Goal: Information Seeking & Learning: Learn about a topic

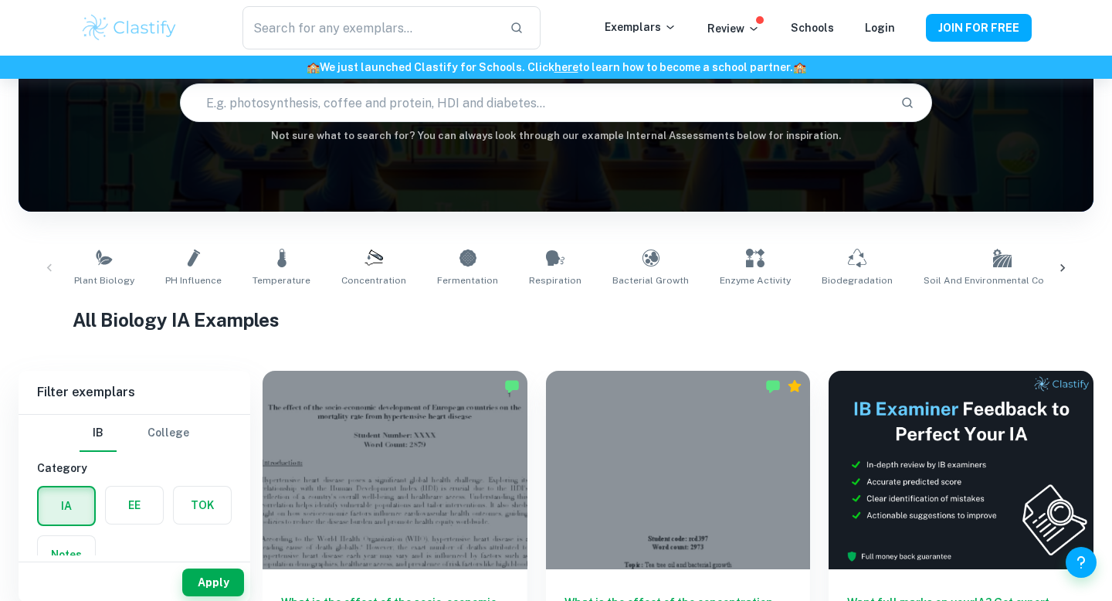
scroll to position [147, 0]
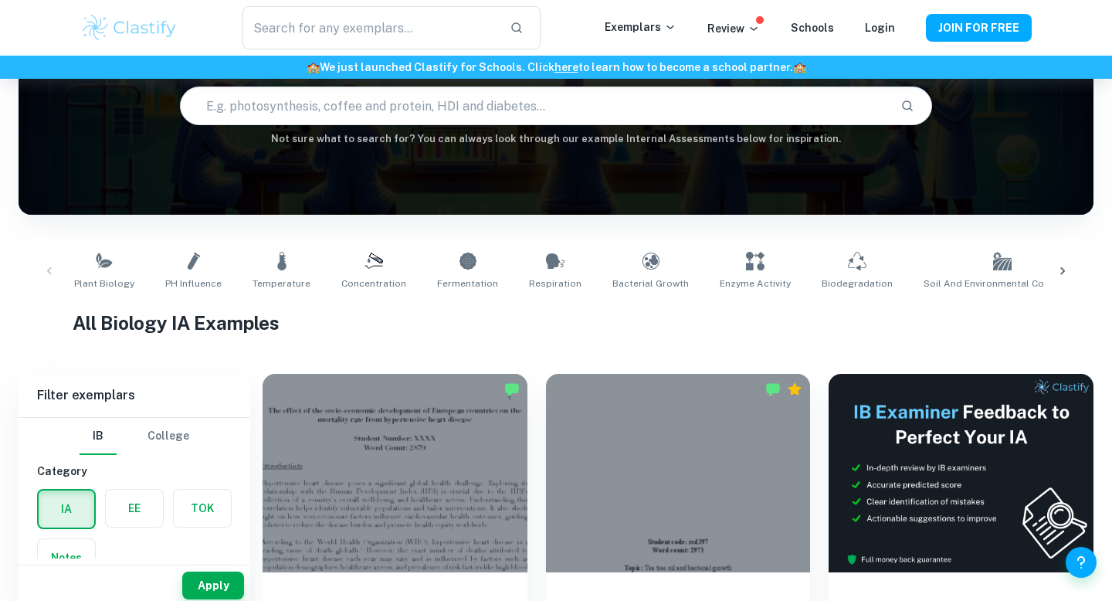
click at [1060, 273] on icon at bounding box center [1062, 270] width 15 height 15
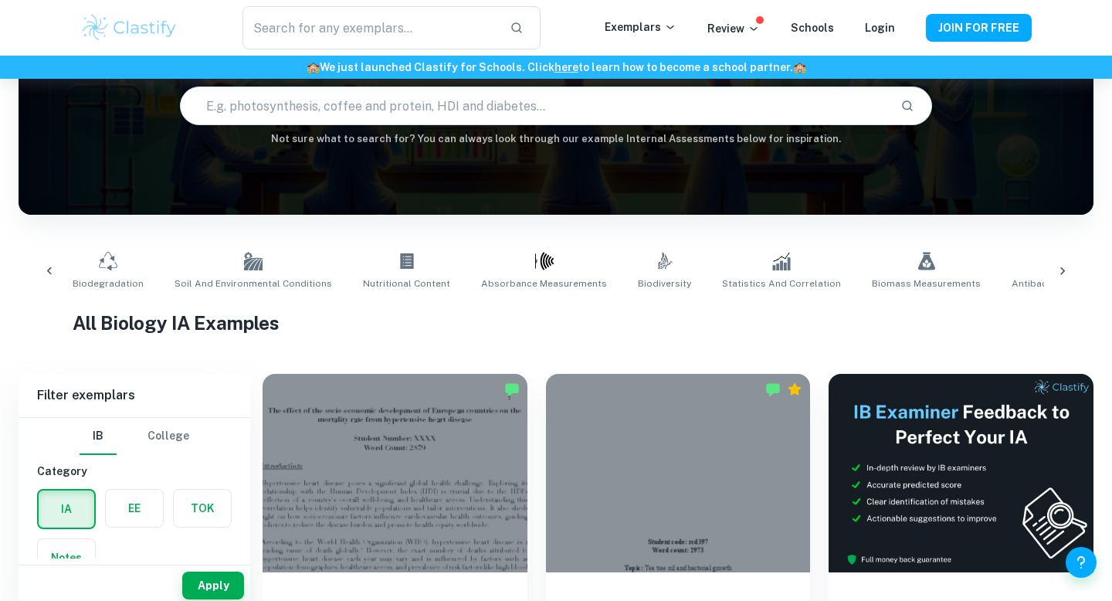
scroll to position [0, 910]
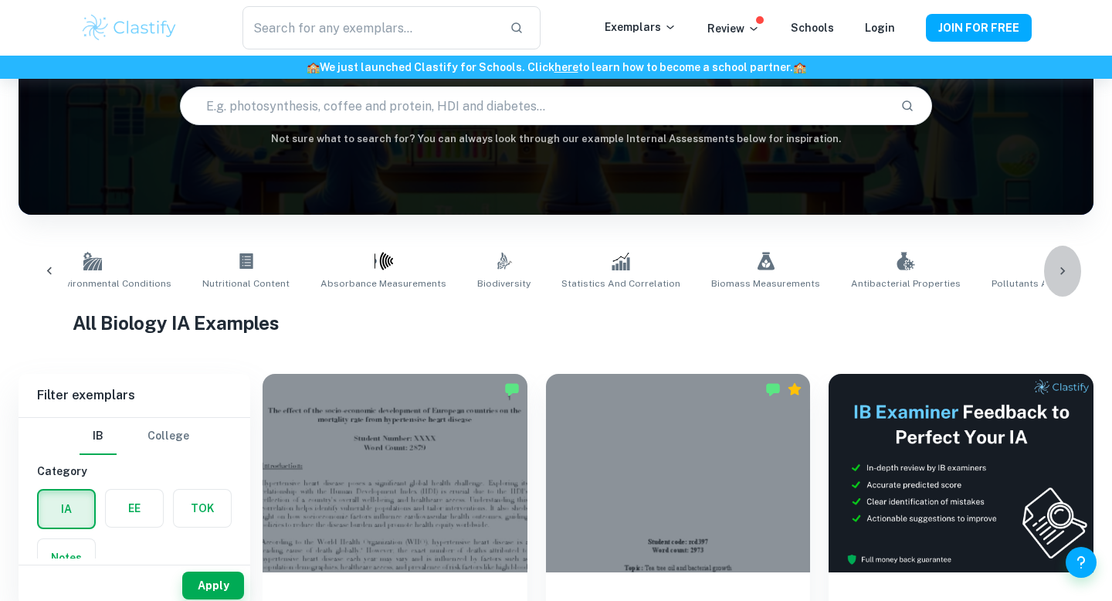
click at [1059, 273] on icon at bounding box center [1062, 270] width 15 height 15
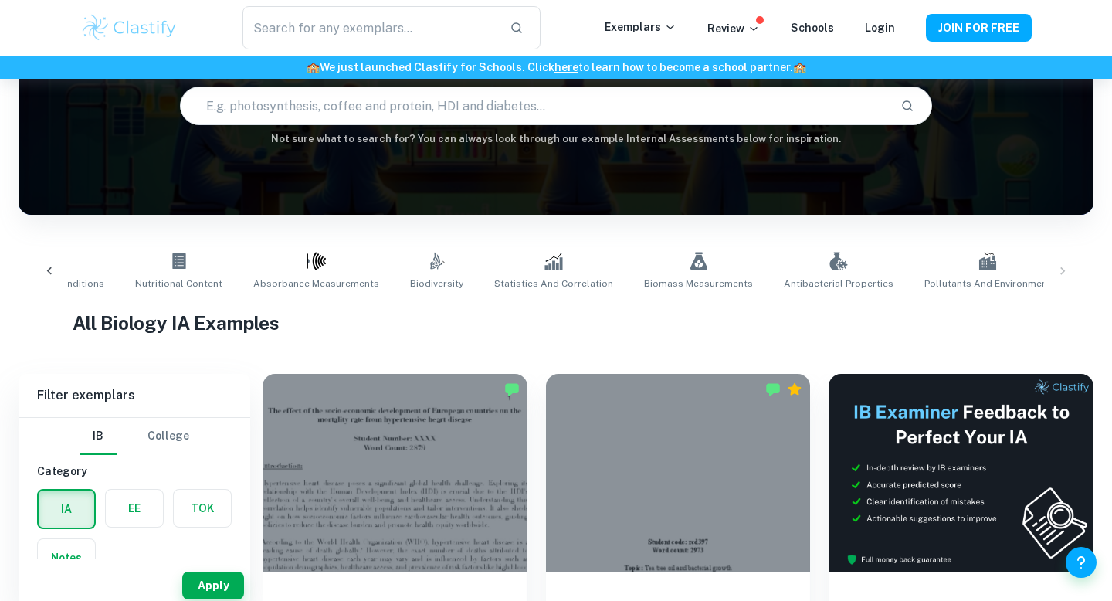
click at [45, 258] on div at bounding box center [49, 271] width 37 height 51
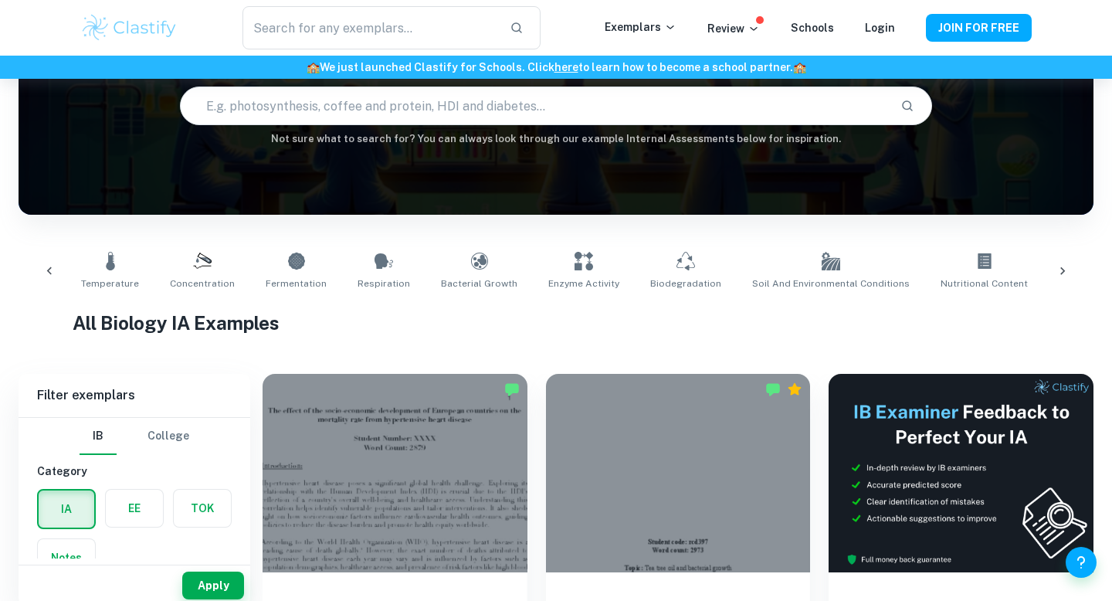
scroll to position [0, 67]
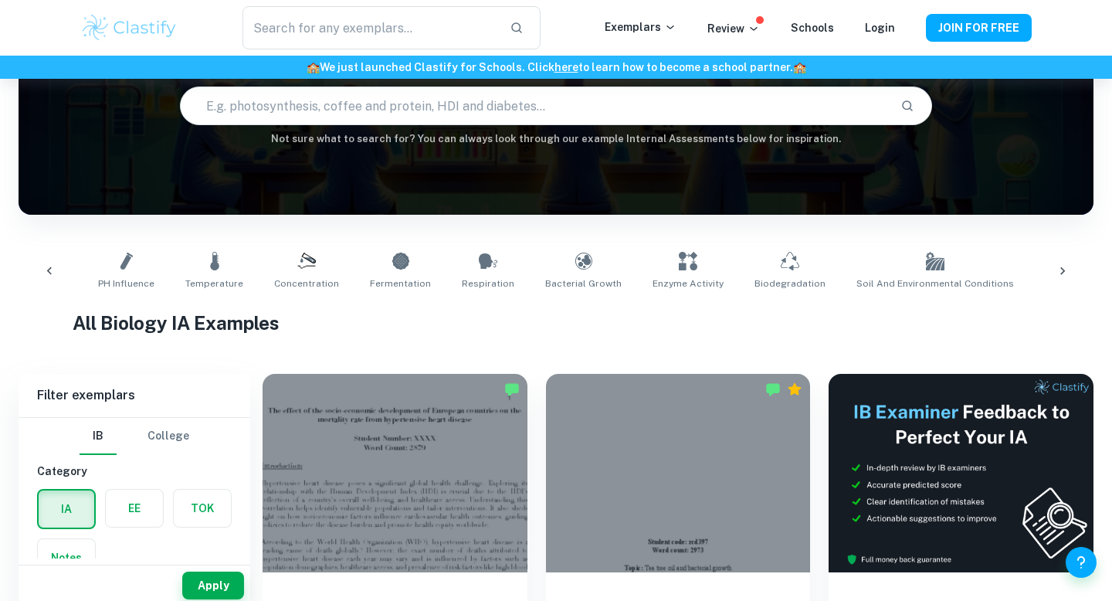
click at [45, 260] on div at bounding box center [49, 271] width 37 height 51
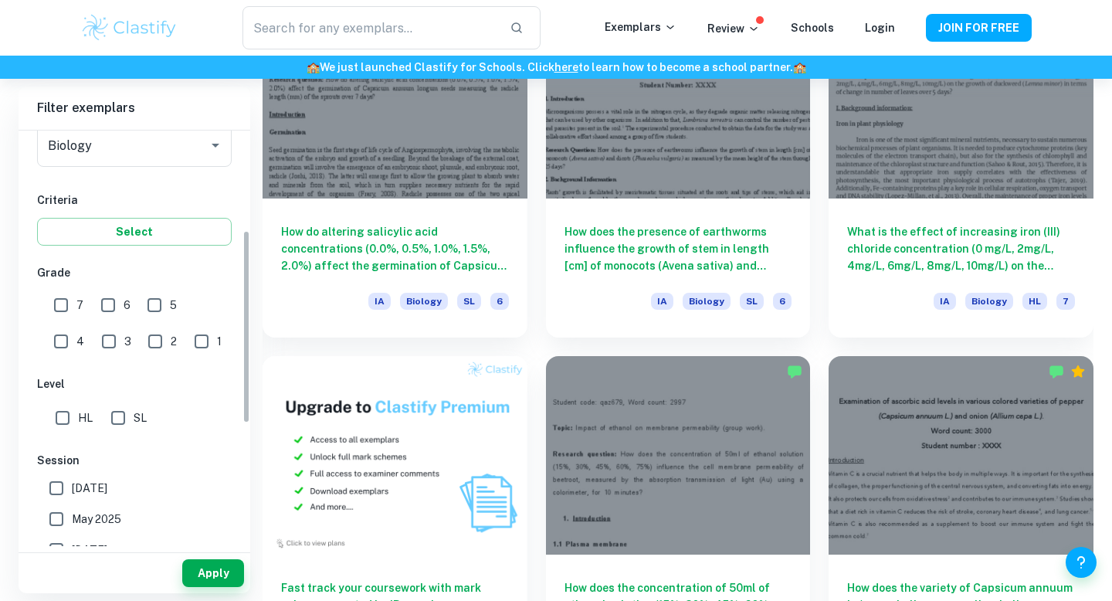
scroll to position [215, 0]
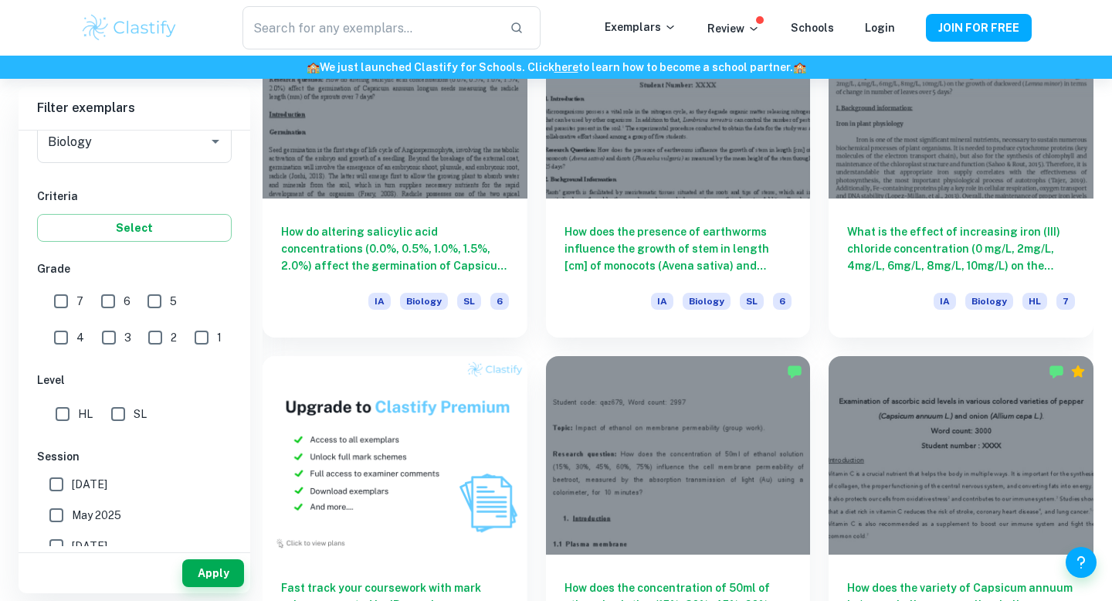
click at [63, 415] on input "HL" at bounding box center [62, 414] width 31 height 31
checkbox input "true"
click at [200, 570] on button "Apply" at bounding box center [213, 573] width 62 height 28
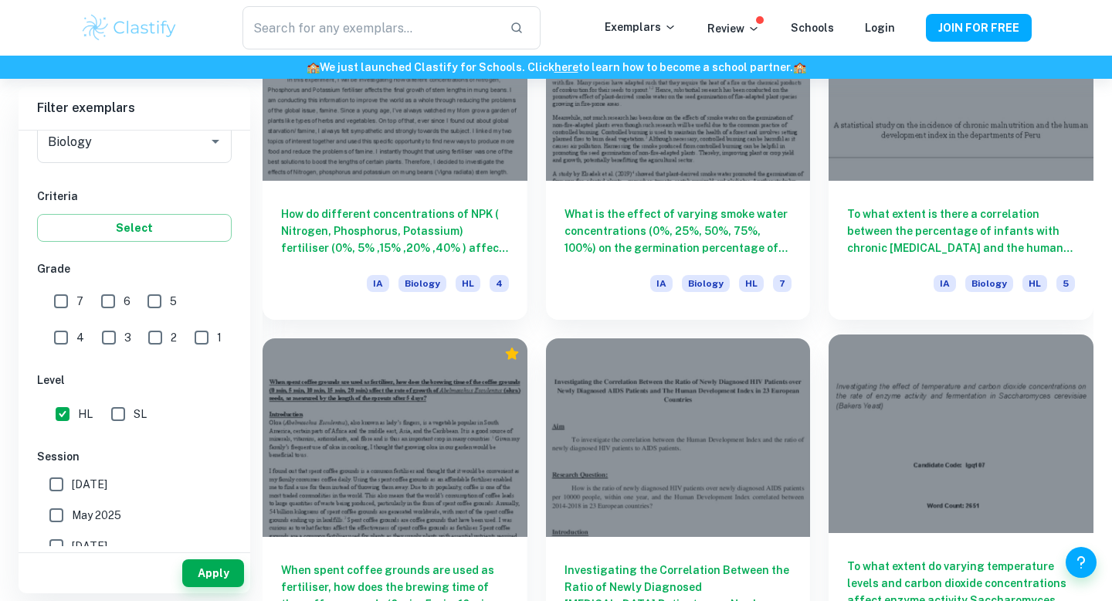
scroll to position [22678, 0]
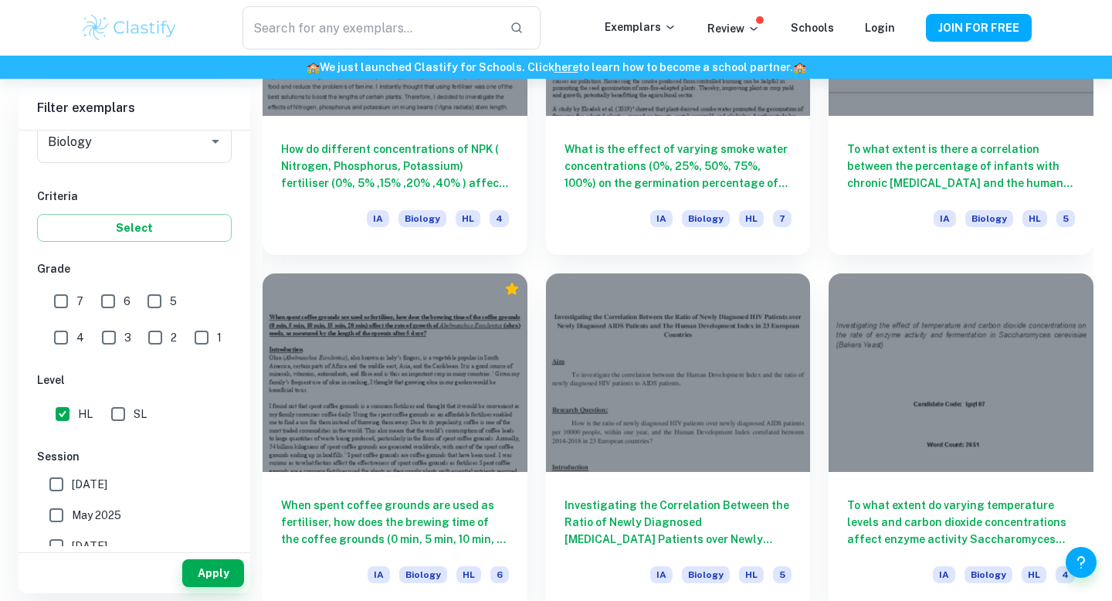
click at [186, 333] on input "1" at bounding box center [201, 337] width 31 height 31
click at [222, 578] on button "Apply" at bounding box center [213, 573] width 62 height 28
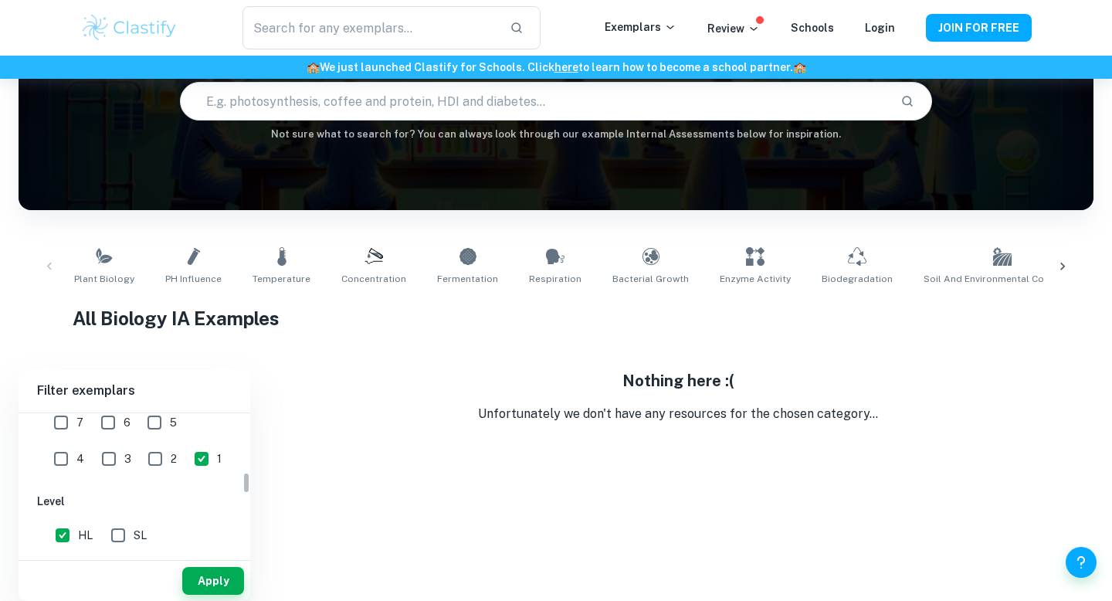
scroll to position [372, 0]
click at [186, 470] on input "1" at bounding box center [201, 462] width 31 height 31
checkbox input "false"
click at [140, 463] on input "2" at bounding box center [155, 462] width 31 height 31
checkbox input "true"
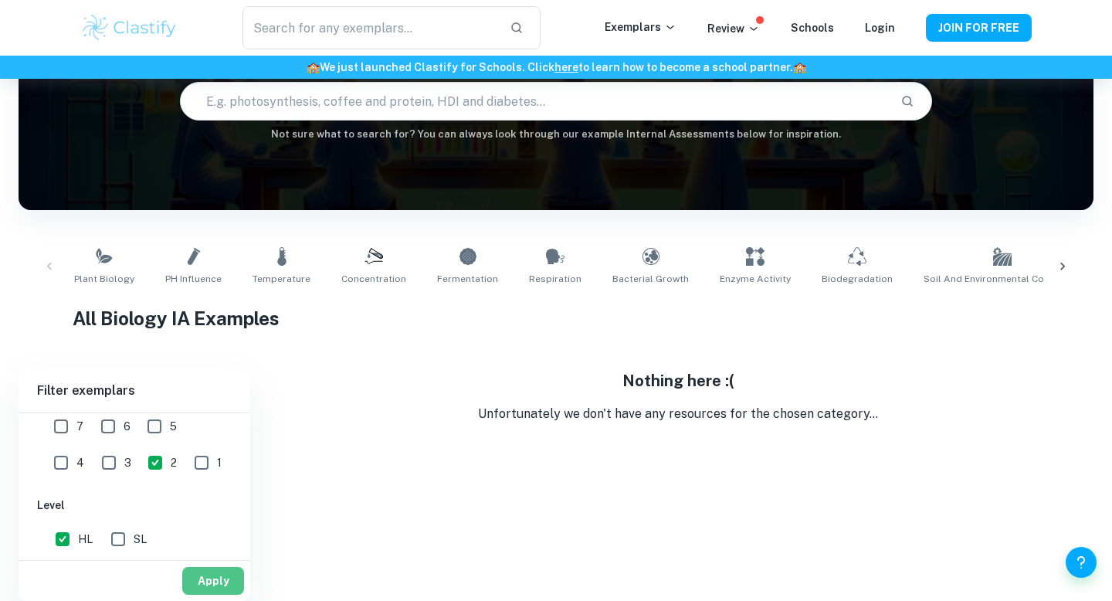
click at [209, 579] on button "Apply" at bounding box center [213, 581] width 62 height 28
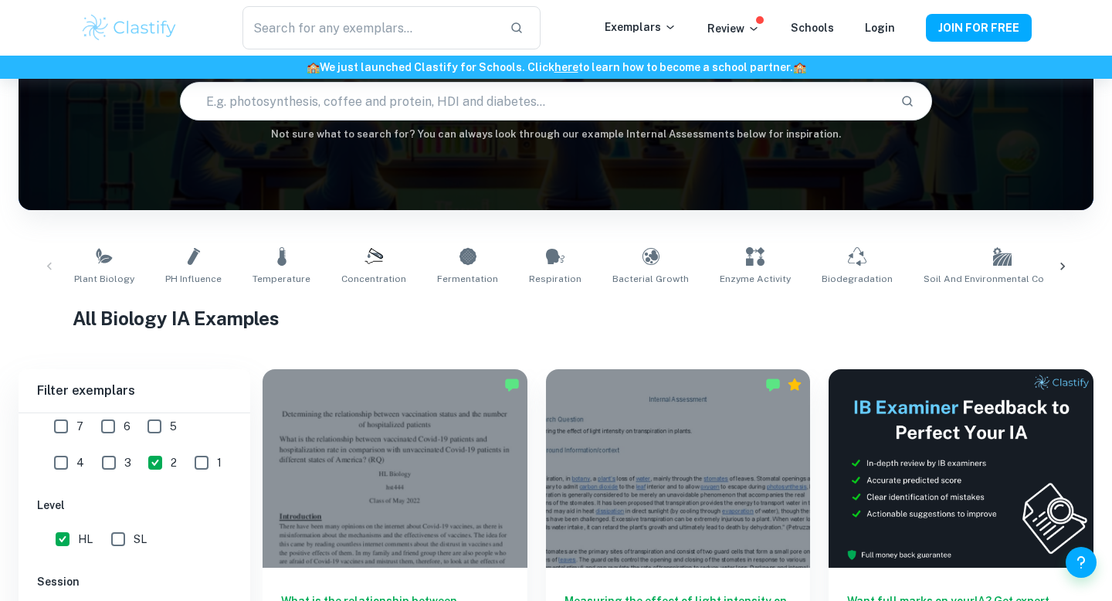
scroll to position [257, 0]
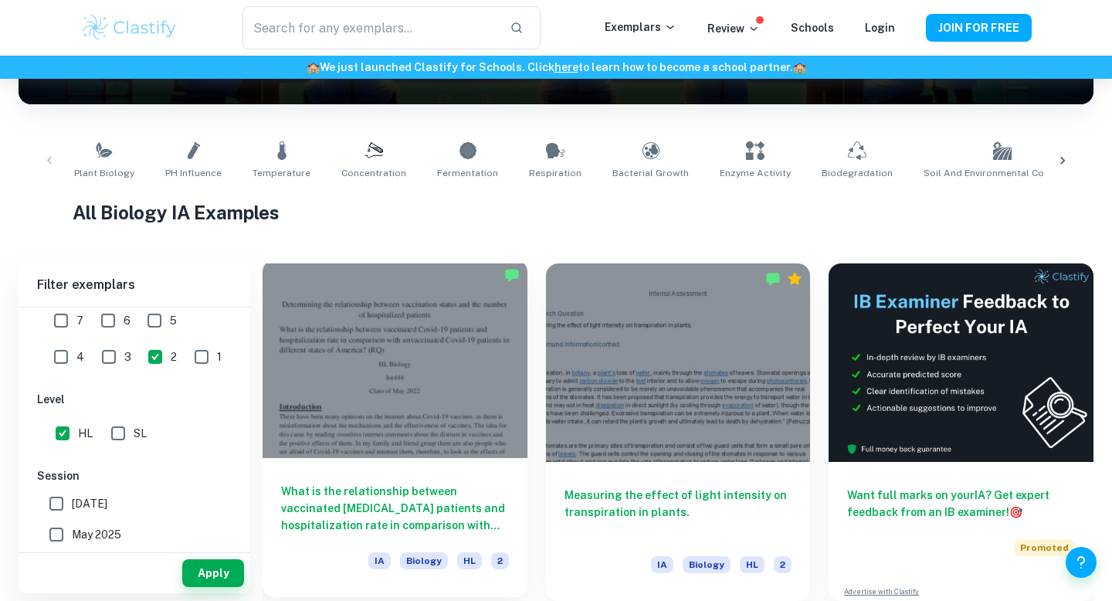
click at [344, 500] on h6 "What is the relationship between vaccinated [MEDICAL_DATA] patients and hospita…" at bounding box center [395, 508] width 228 height 51
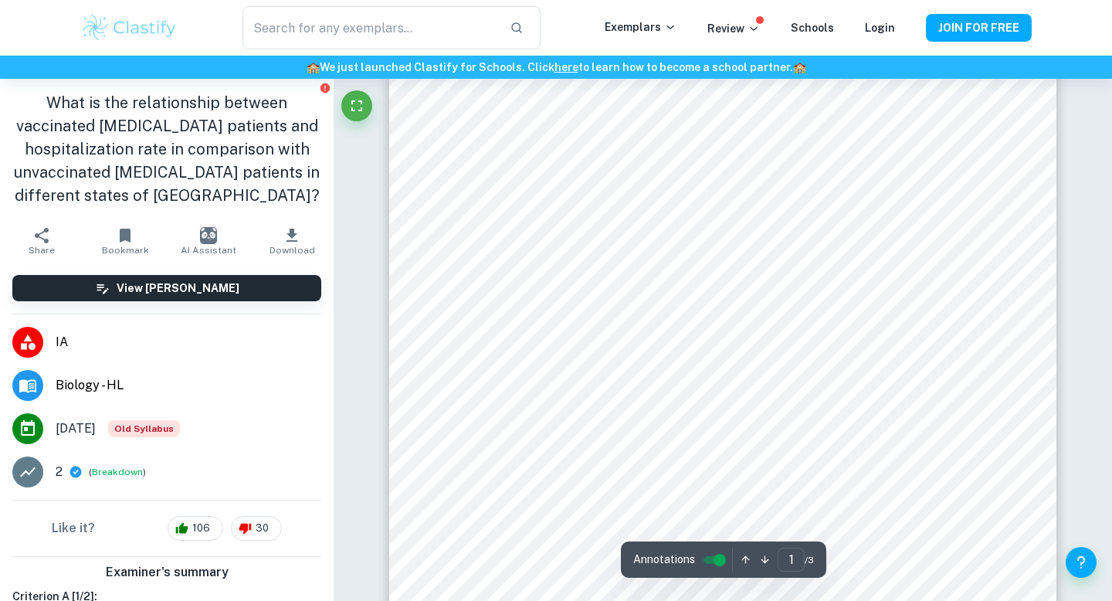
scroll to position [70, 0]
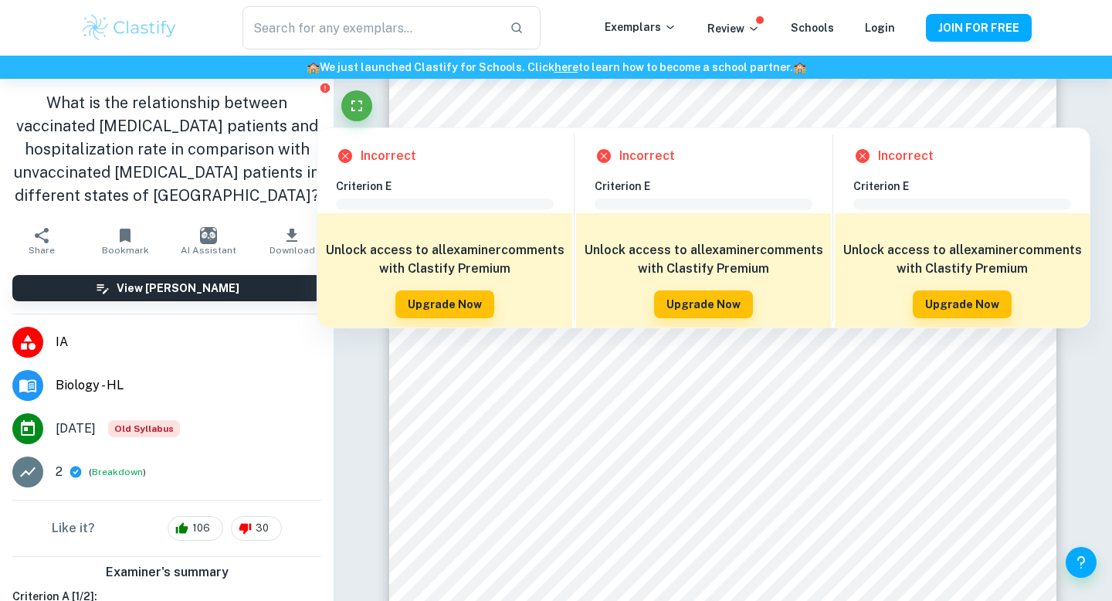
click at [341, 156] on icon at bounding box center [345, 156] width 14 height 14
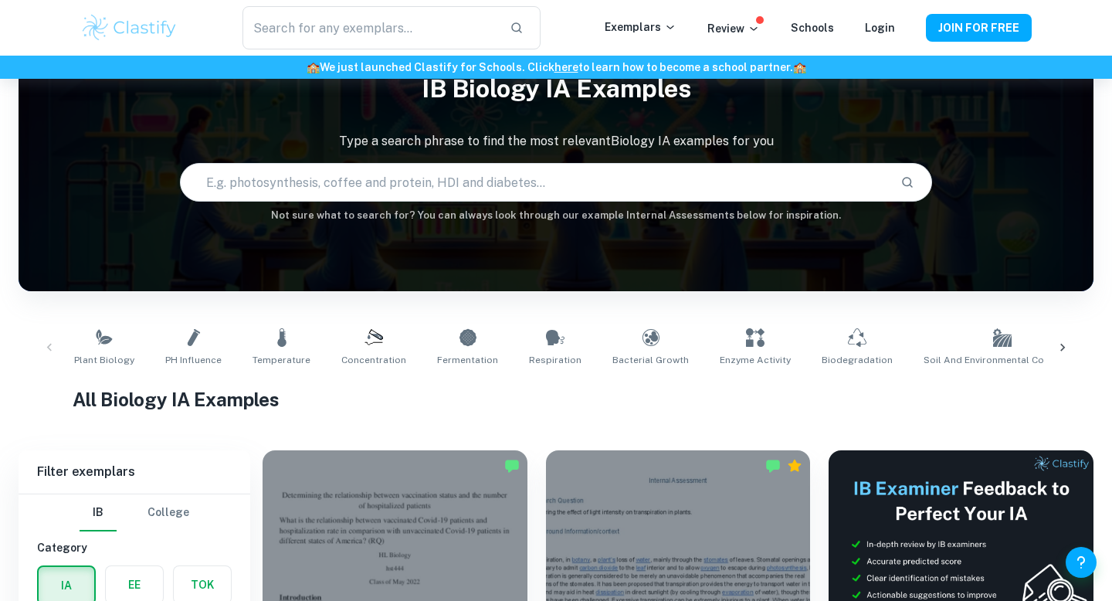
scroll to position [257, 0]
